Goal: Task Accomplishment & Management: Manage account settings

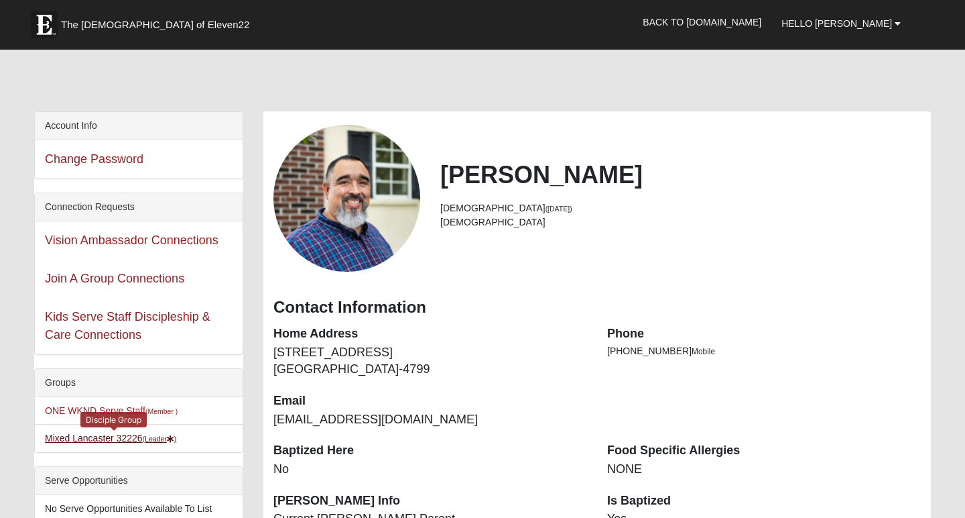
click at [130, 440] on link "Mixed Lancaster 32226 (Leader )" at bounding box center [110, 437] width 131 height 11
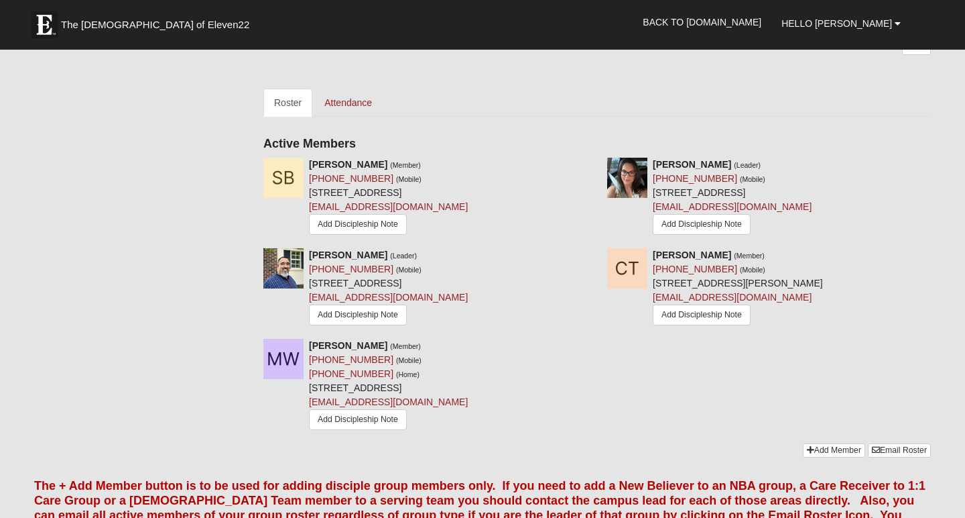
scroll to position [583, 0]
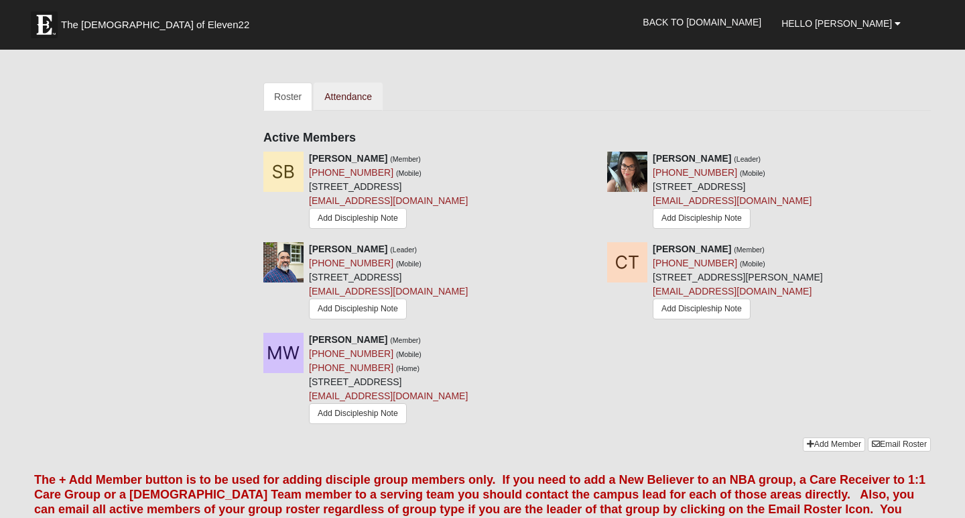
click at [351, 97] on link "Attendance" at bounding box center [348, 96] width 69 height 28
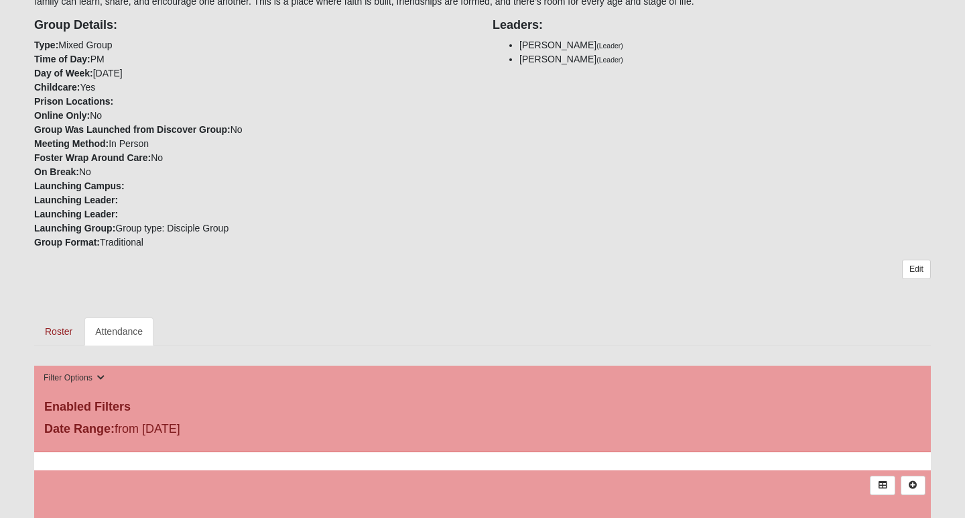
scroll to position [337, 0]
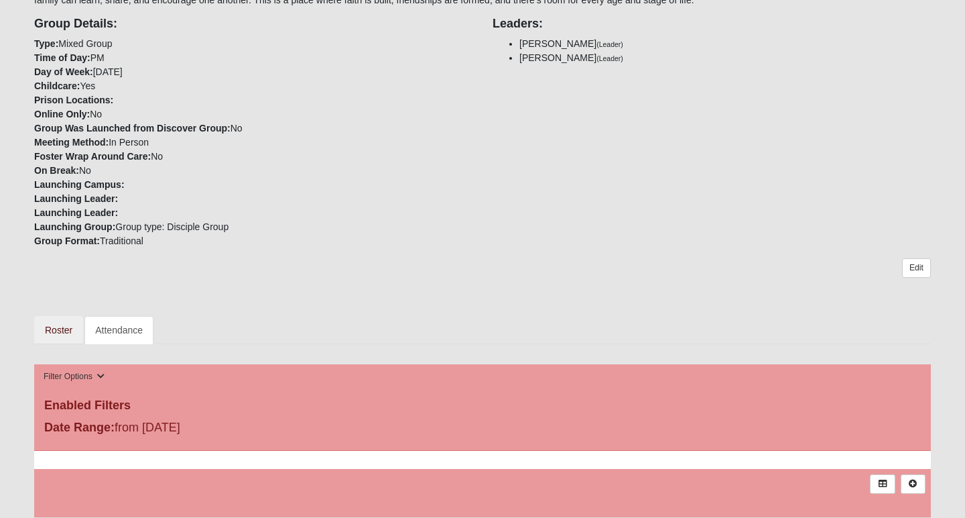
click at [54, 333] on link "Roster" at bounding box center [58, 330] width 49 height 28
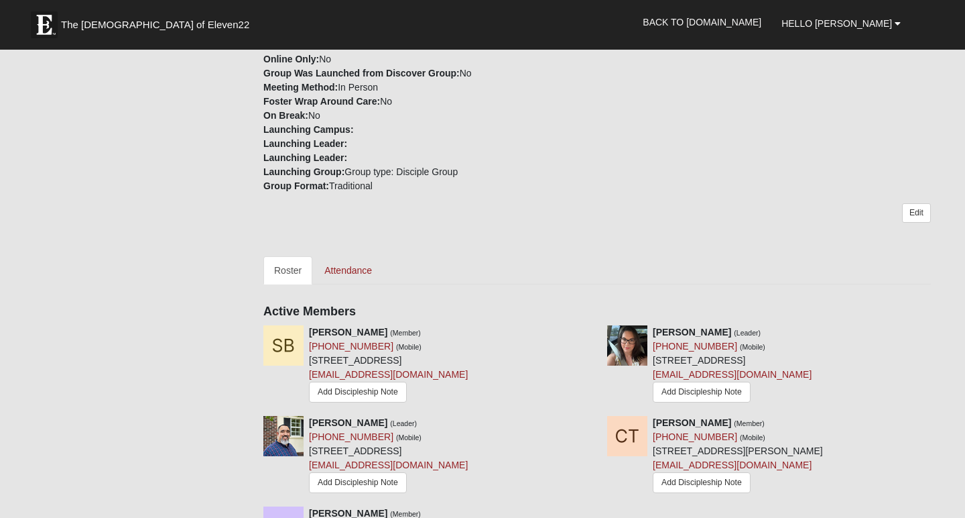
scroll to position [410, 0]
click at [351, 265] on link "Attendance" at bounding box center [348, 269] width 69 height 28
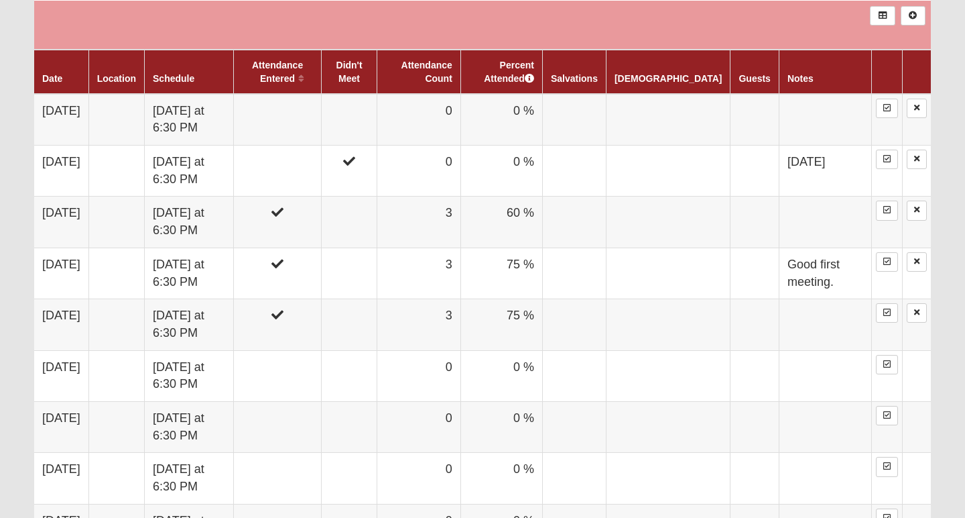
scroll to position [806, 0]
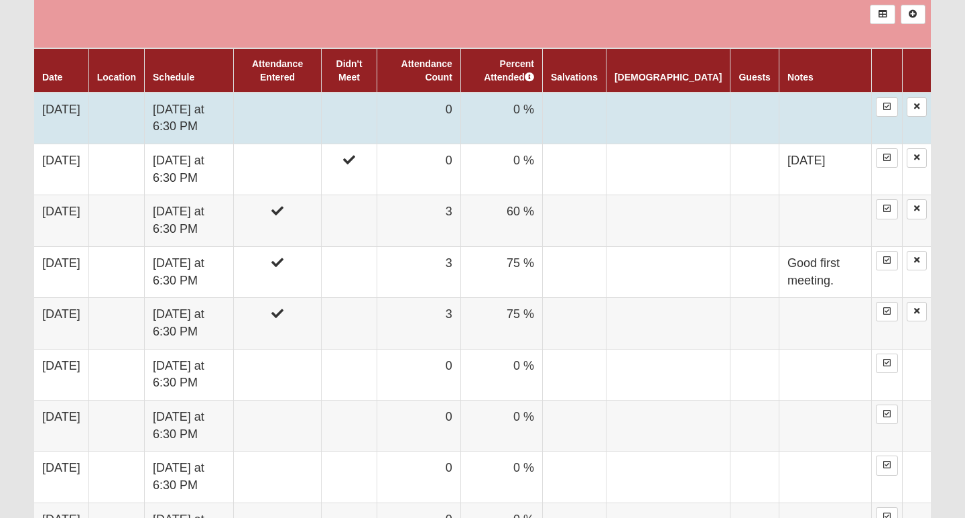
click at [310, 119] on td at bounding box center [278, 119] width 88 height 52
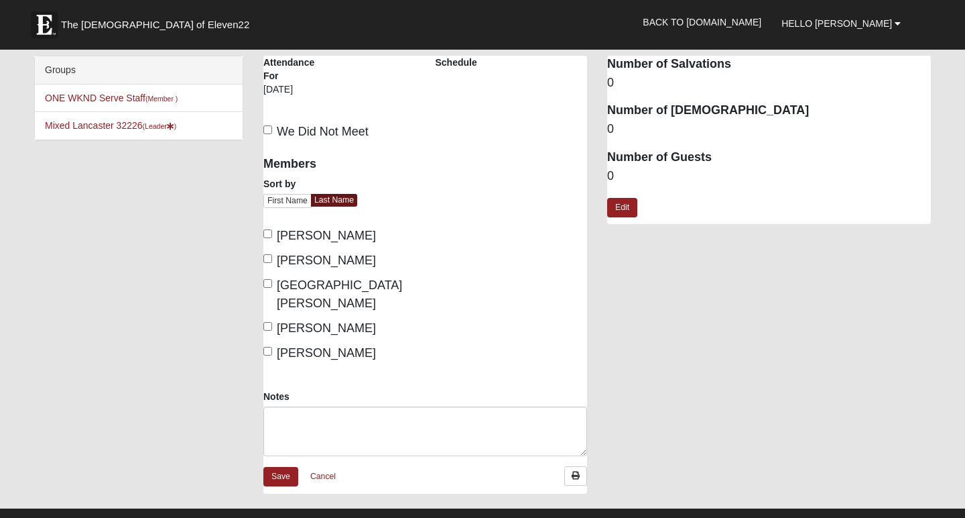
click at [268, 347] on input "[PERSON_NAME]" at bounding box center [267, 351] width 9 height 9
checkbox input "true"
click at [268, 286] on input "[GEOGRAPHIC_DATA][PERSON_NAME]" at bounding box center [267, 283] width 9 height 9
checkbox input "true"
click at [266, 262] on label "[PERSON_NAME]" at bounding box center [319, 260] width 113 height 18
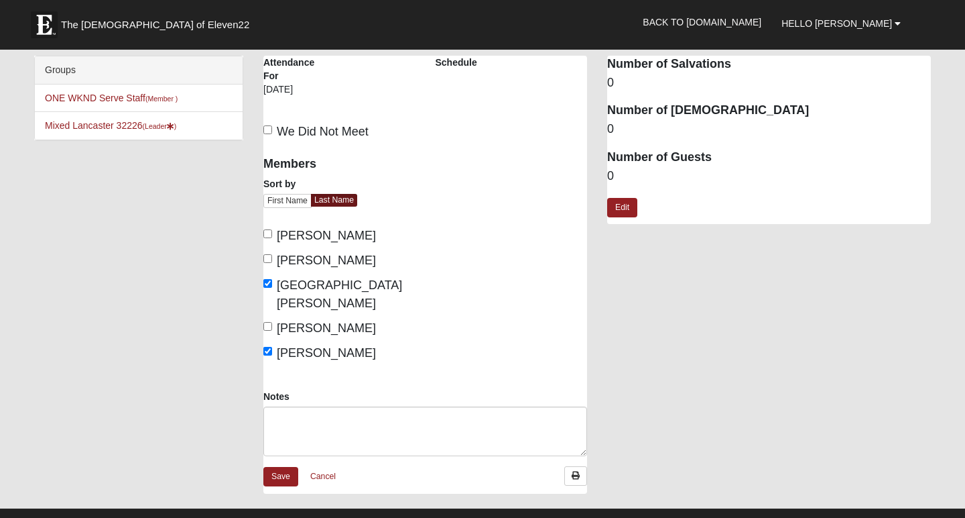
click at [266, 262] on input "[PERSON_NAME]" at bounding box center [267, 258] width 9 height 9
checkbox input "true"
click at [266, 237] on label "Brown, Sabrina" at bounding box center [319, 236] width 113 height 18
click at [266, 237] on input "Brown, Sabrina" at bounding box center [267, 233] width 9 height 9
checkbox input "true"
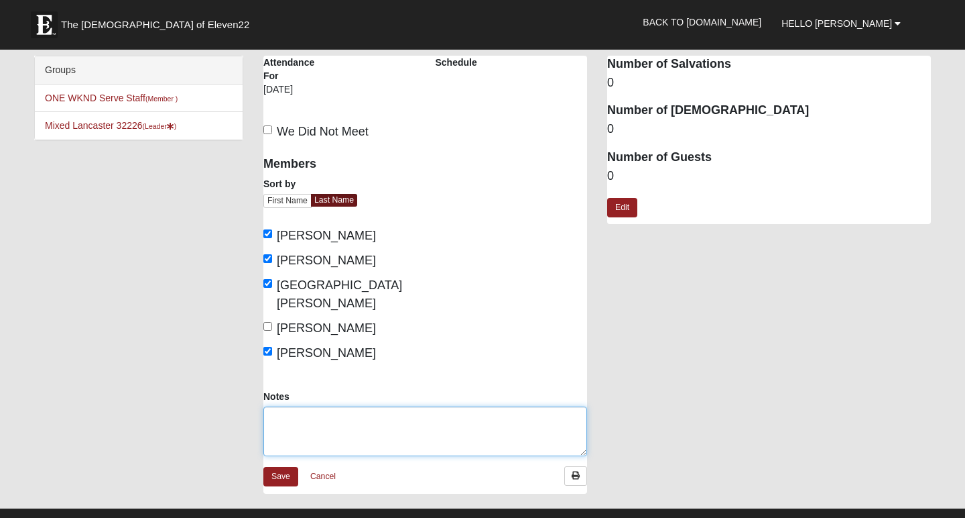
click at [317, 406] on textarea "Notes" at bounding box center [425, 431] width 324 height 50
type textarea "Also [PERSON_NAME]'s Husband and friend [PERSON_NAME]."
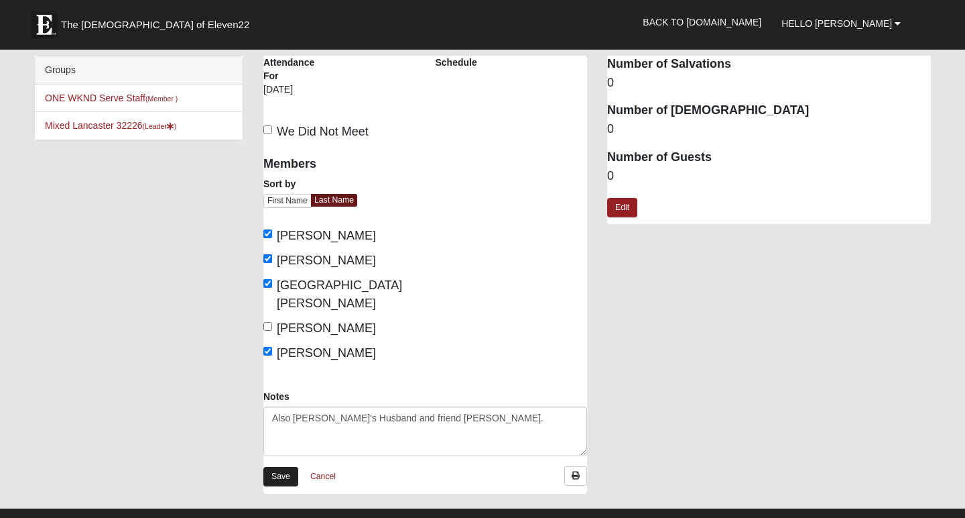
click at [275, 467] on link "Save" at bounding box center [280, 476] width 35 height 19
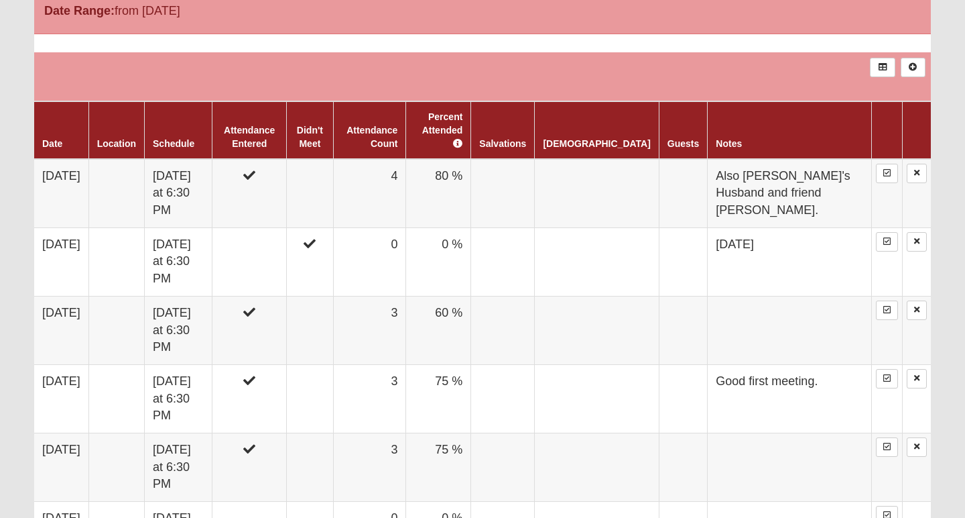
scroll to position [768, 0]
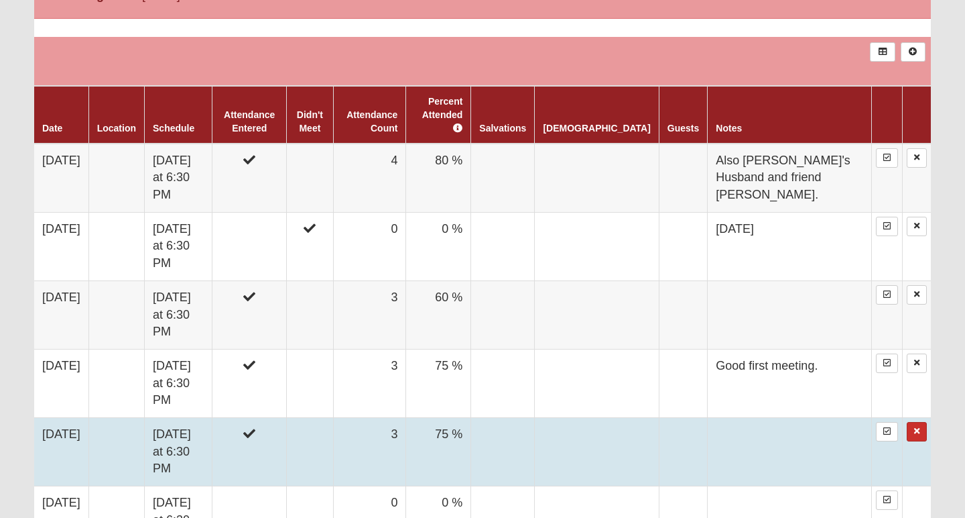
click at [919, 427] on icon at bounding box center [916, 431] width 5 height 8
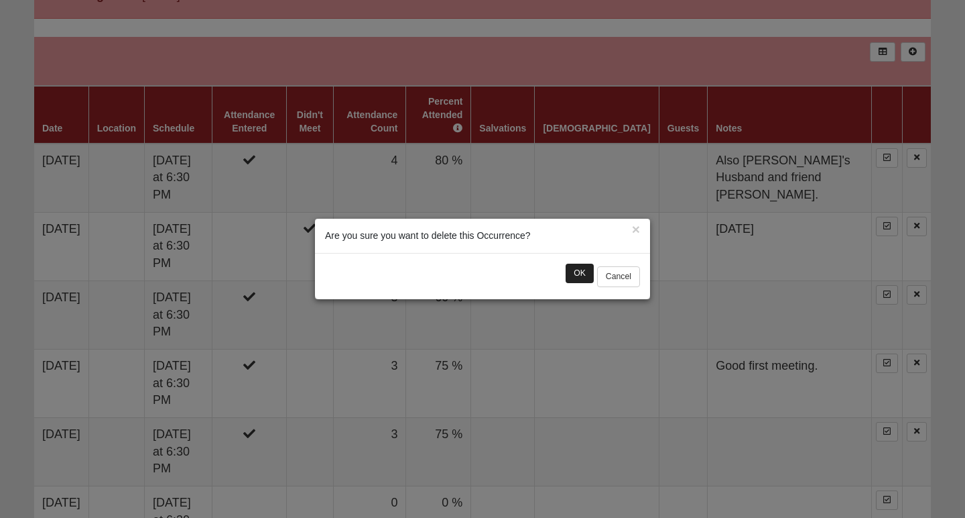
click at [576, 272] on button "OK" at bounding box center [580, 272] width 28 height 19
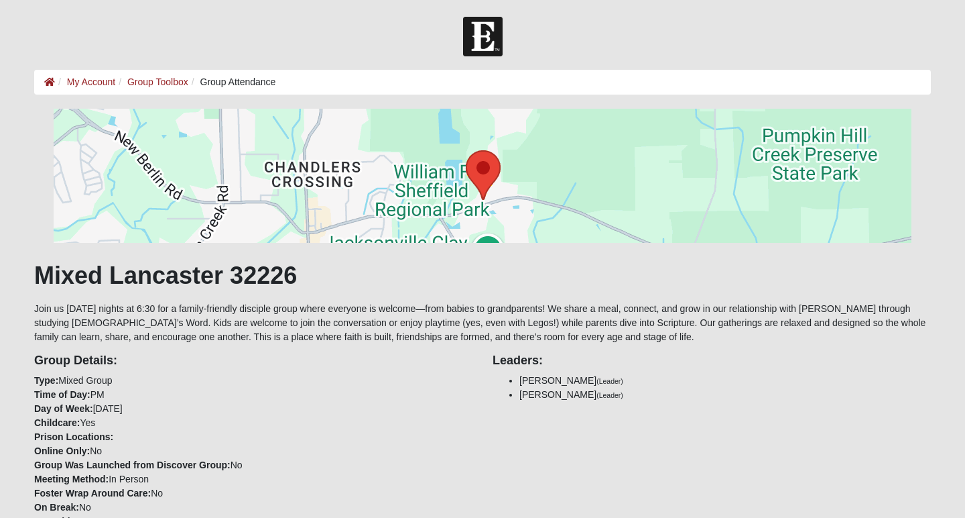
scroll to position [0, 0]
